Goal: Information Seeking & Learning: Learn about a topic

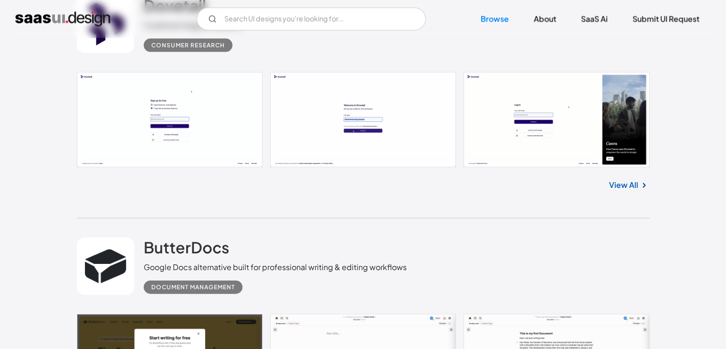
scroll to position [2095, 0]
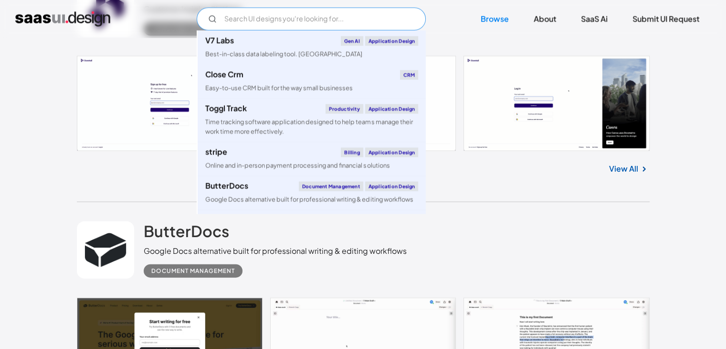
click at [309, 19] on input "Email Form" at bounding box center [311, 19] width 229 height 23
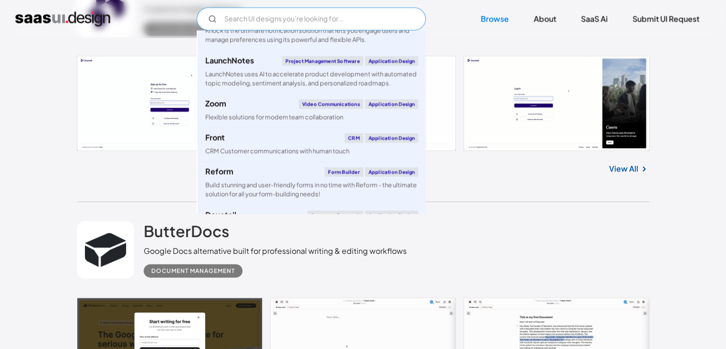
scroll to position [1806, 0]
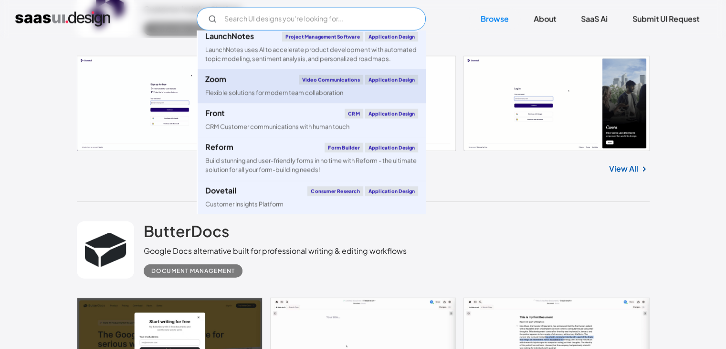
click at [227, 103] on link "Zoom Video Communications Application Design Flexible solutions for modern team…" at bounding box center [312, 86] width 228 height 34
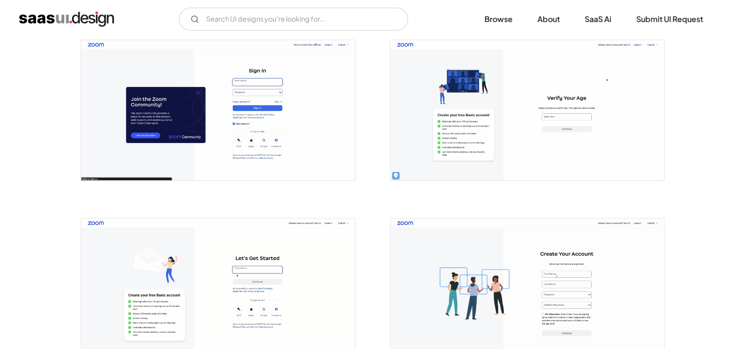
scroll to position [183, 0]
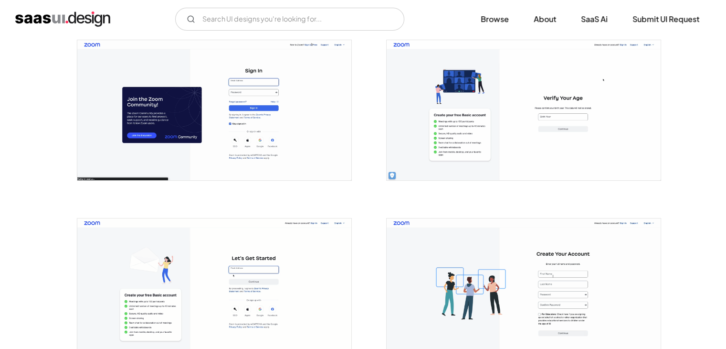
click at [177, 122] on img "open lightbox" at bounding box center [214, 110] width 274 height 140
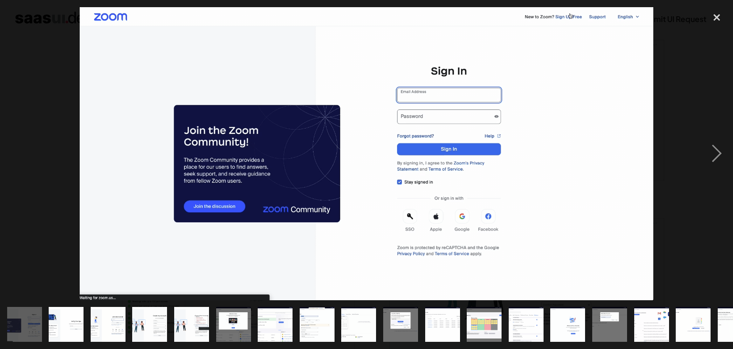
click at [520, 212] on img at bounding box center [367, 153] width 574 height 293
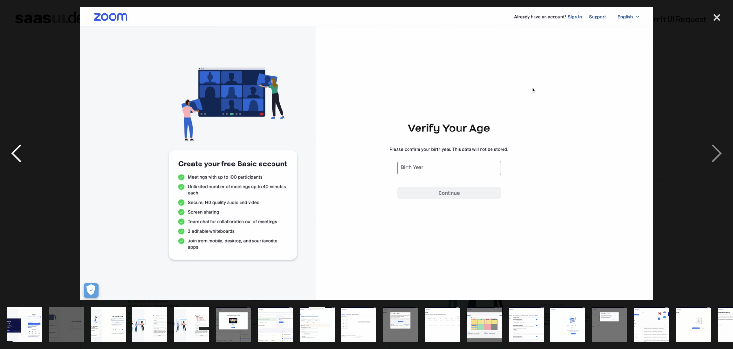
click at [13, 163] on div "previous image" at bounding box center [16, 153] width 32 height 293
